Goal: Task Accomplishment & Management: Manage account settings

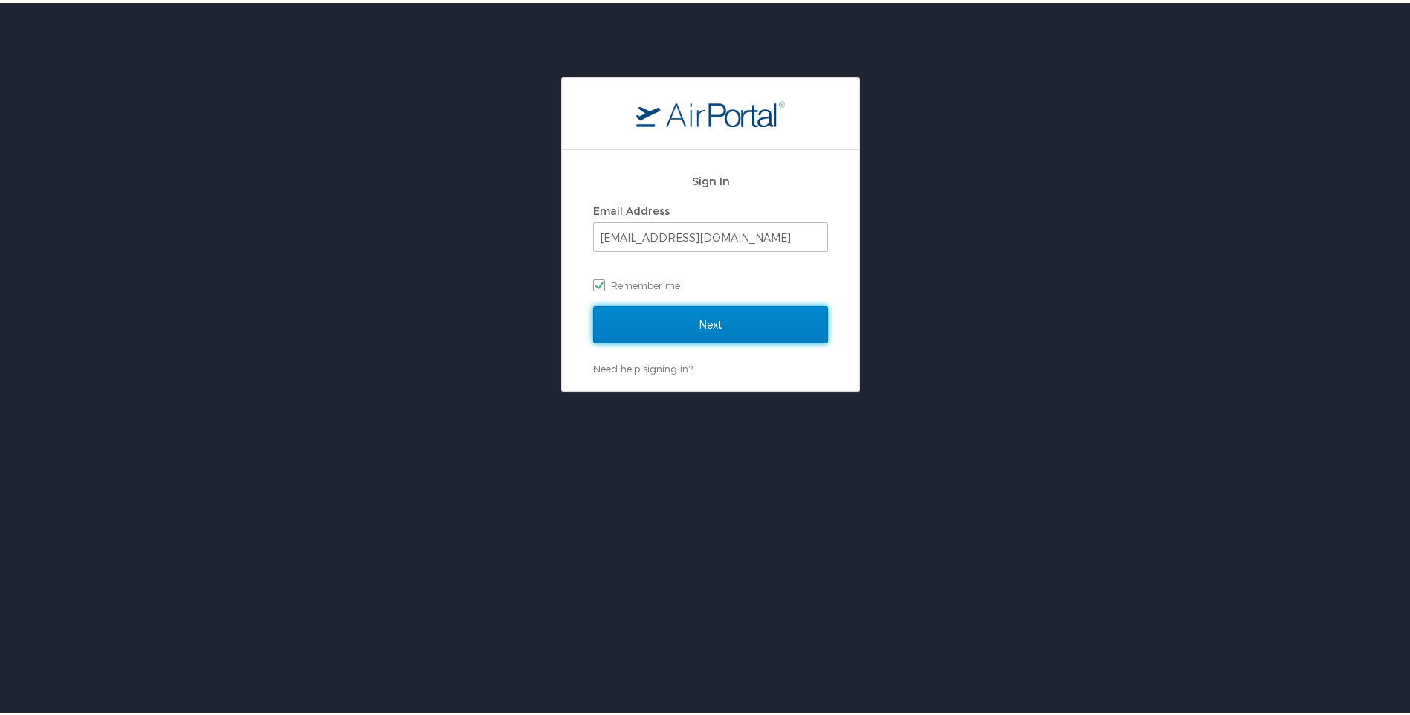
click at [738, 315] on input "Next" at bounding box center [710, 321] width 235 height 37
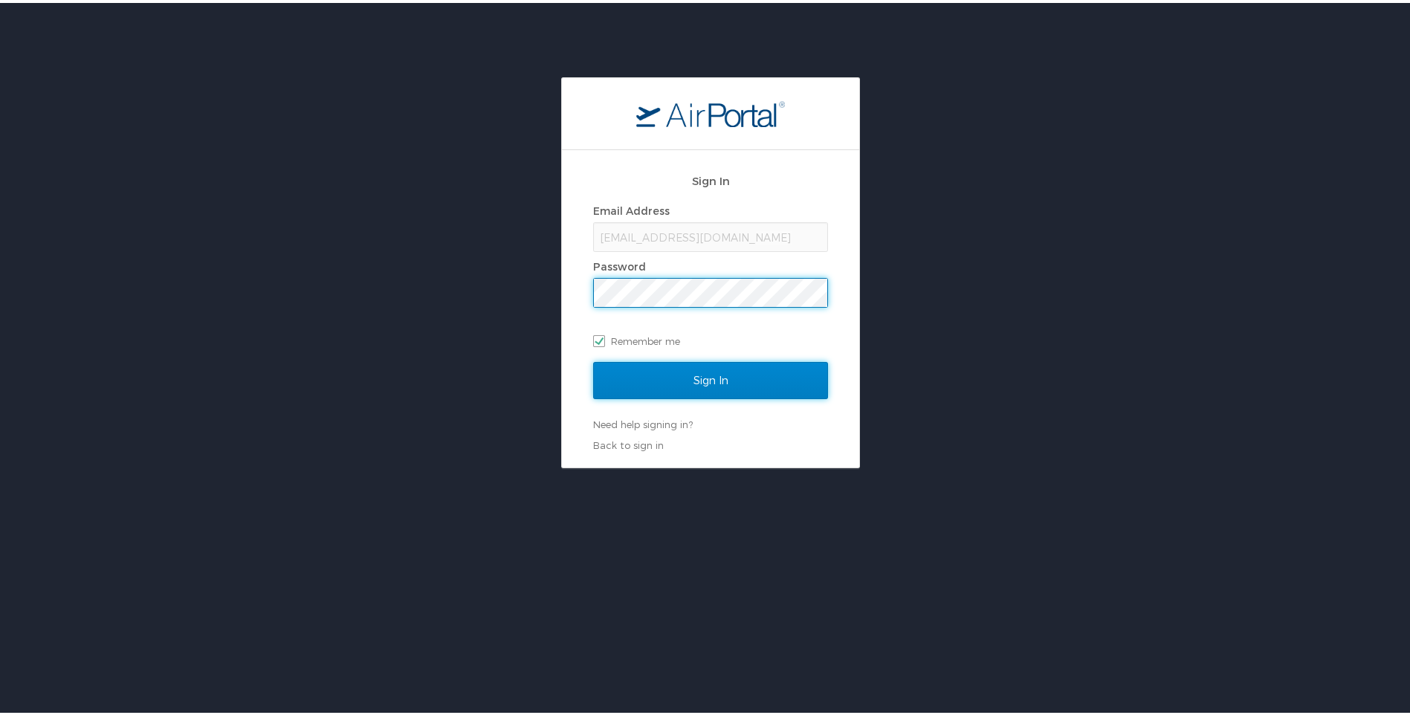
click at [679, 377] on input "Sign In" at bounding box center [710, 377] width 235 height 37
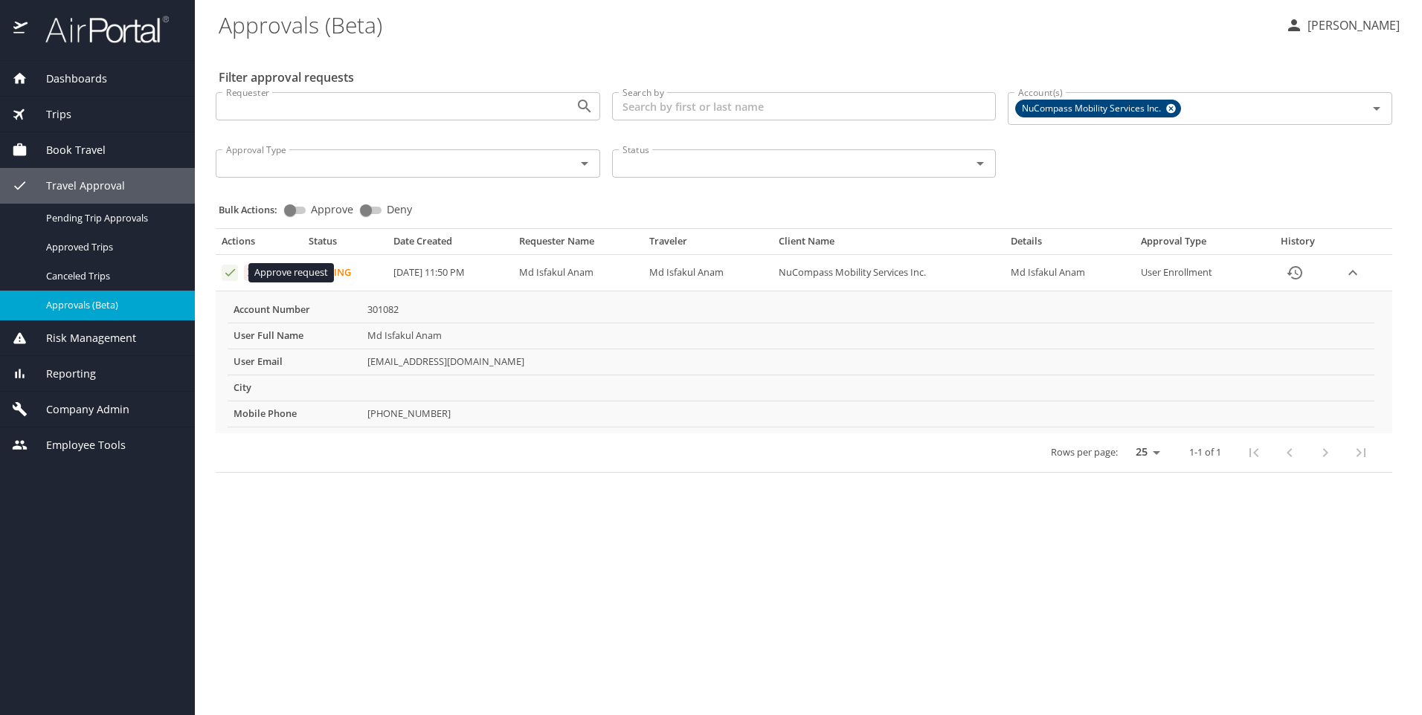
click at [225, 277] on icon "Approval table" at bounding box center [230, 272] width 14 height 14
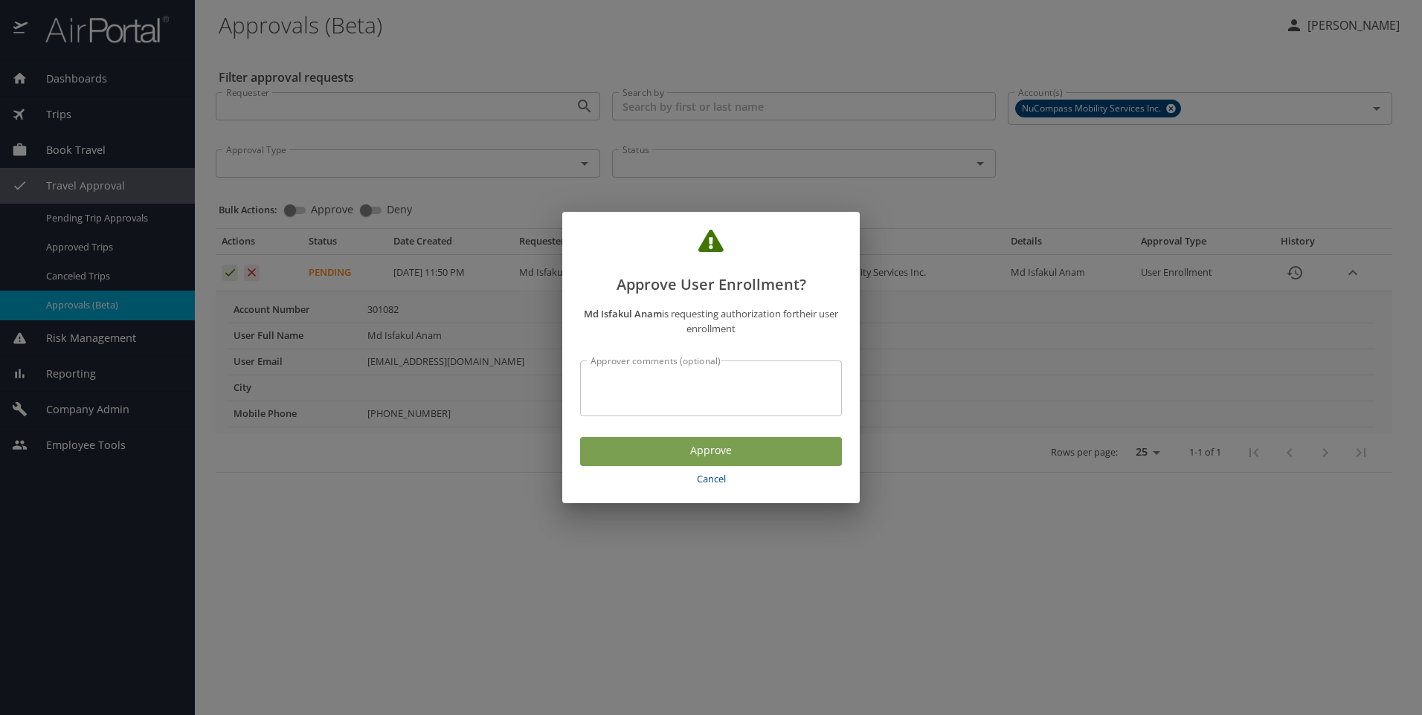
click at [705, 457] on span "Approve" at bounding box center [711, 451] width 238 height 19
